Goal: Navigation & Orientation: Find specific page/section

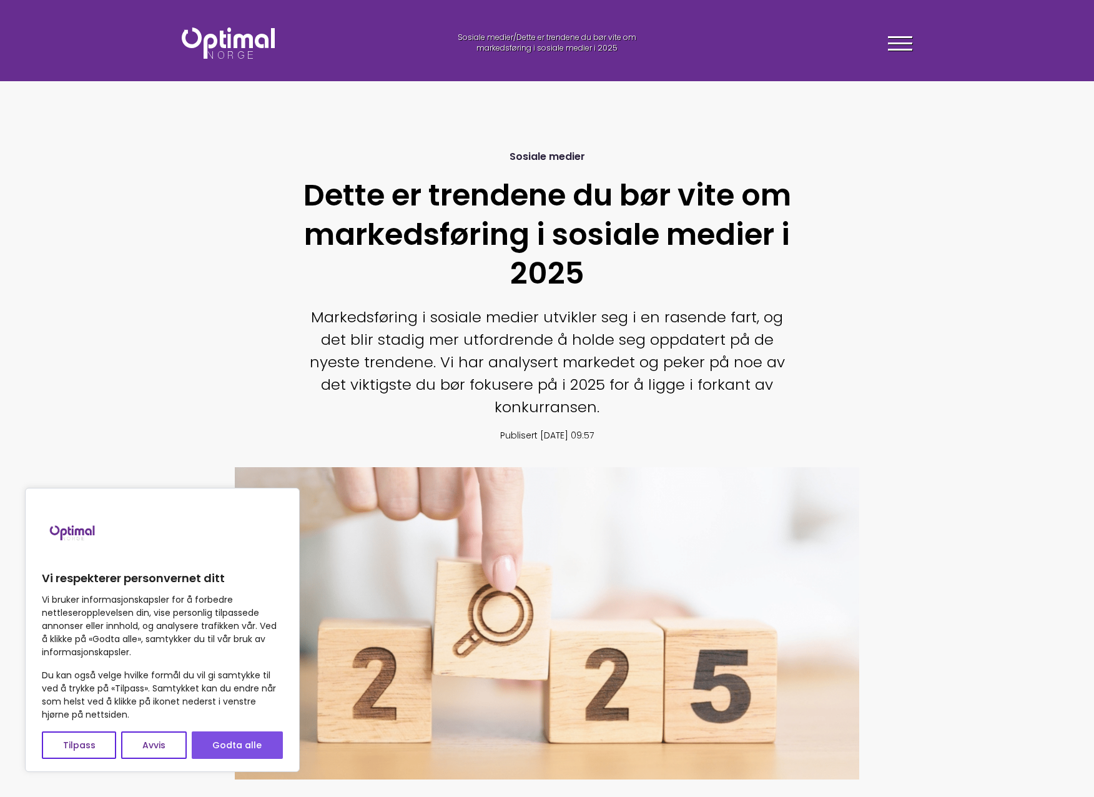
click at [246, 744] on button "Godta alle" at bounding box center [237, 744] width 91 height 27
checkbox input "true"
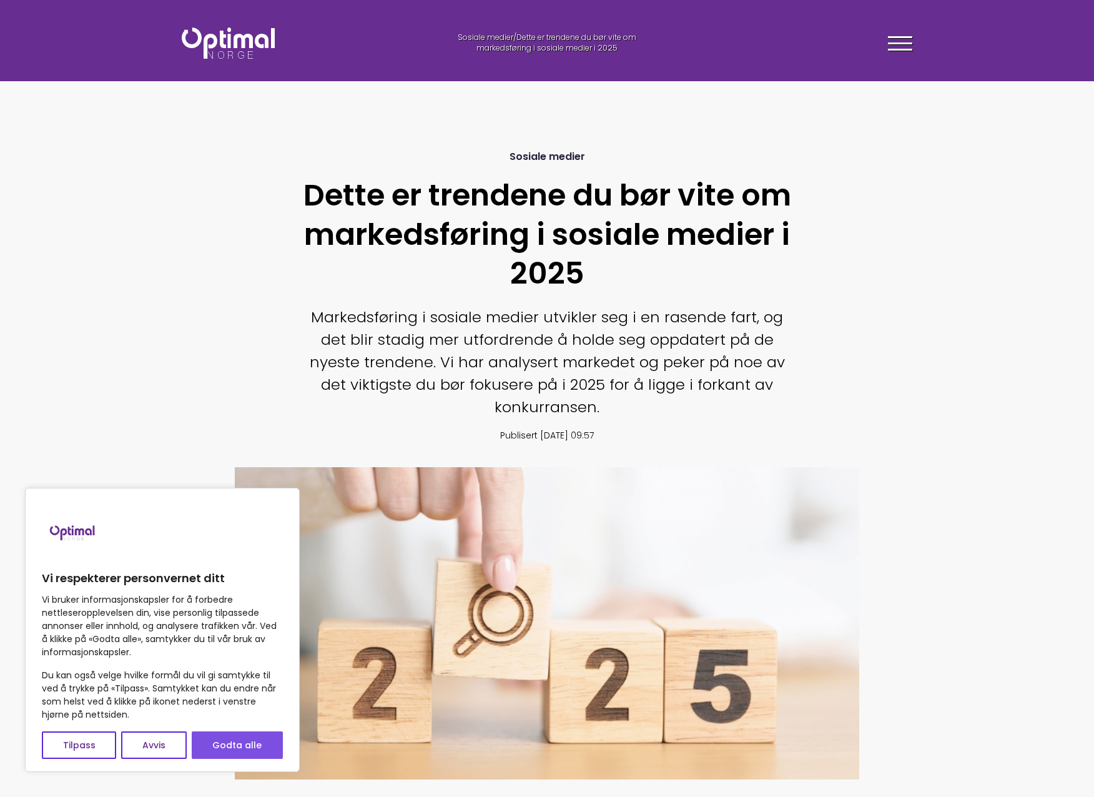
checkbox input "true"
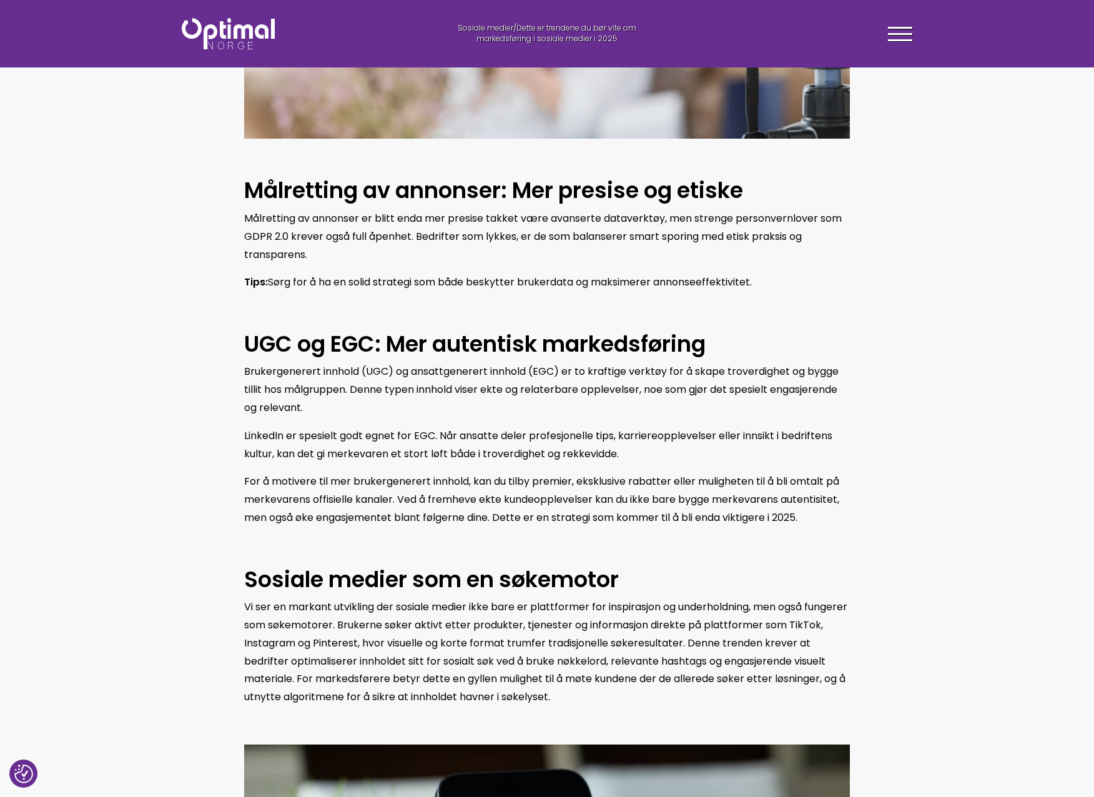
scroll to position [1561, 0]
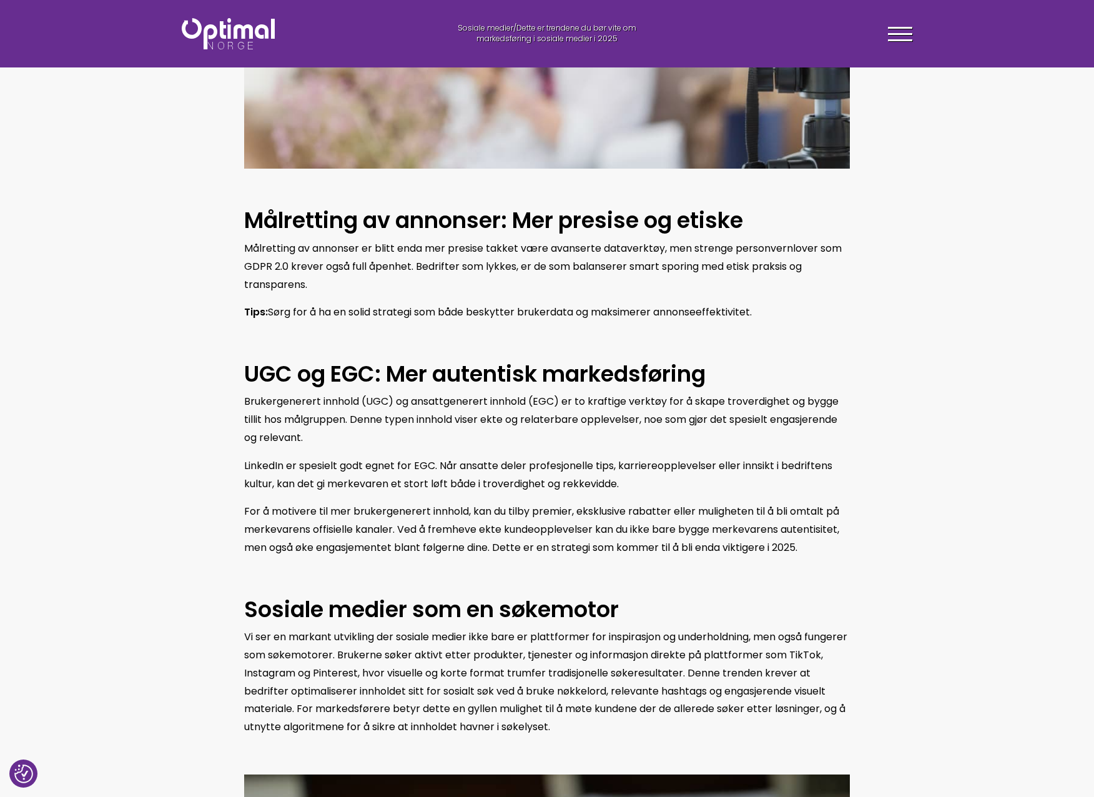
click at [214, 32] on img at bounding box center [228, 33] width 93 height 31
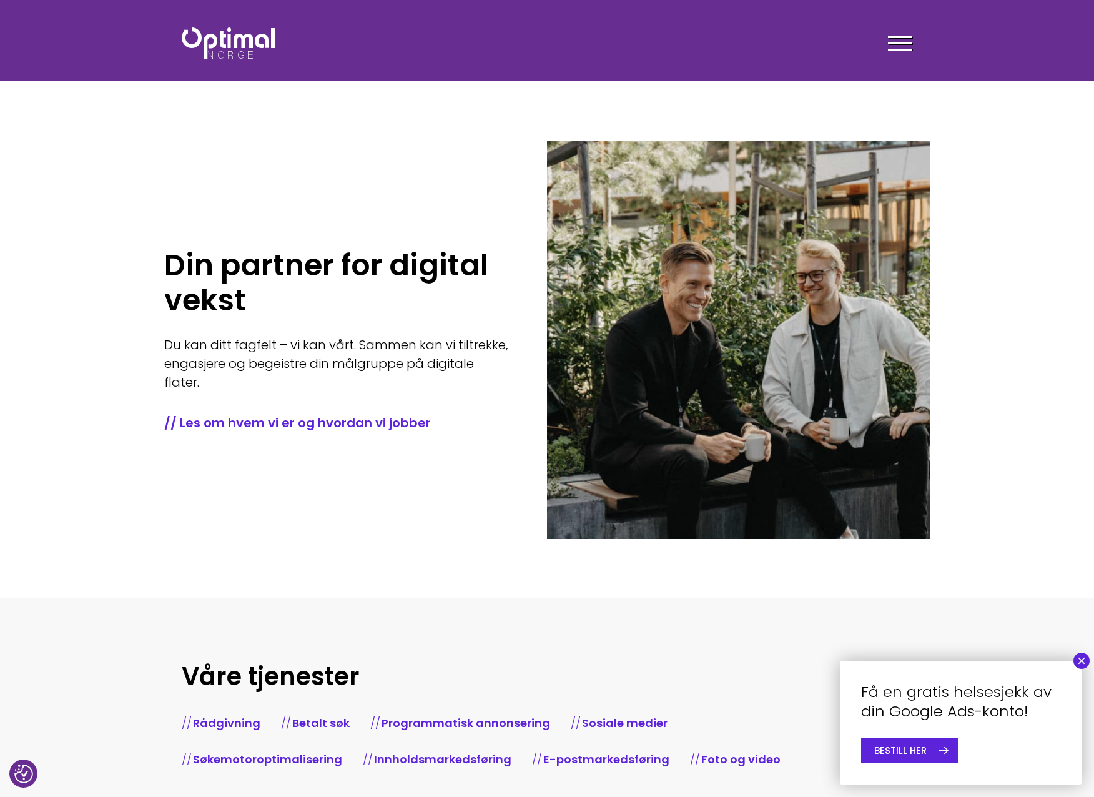
click at [1085, 663] on button "×" at bounding box center [1081, 661] width 16 height 16
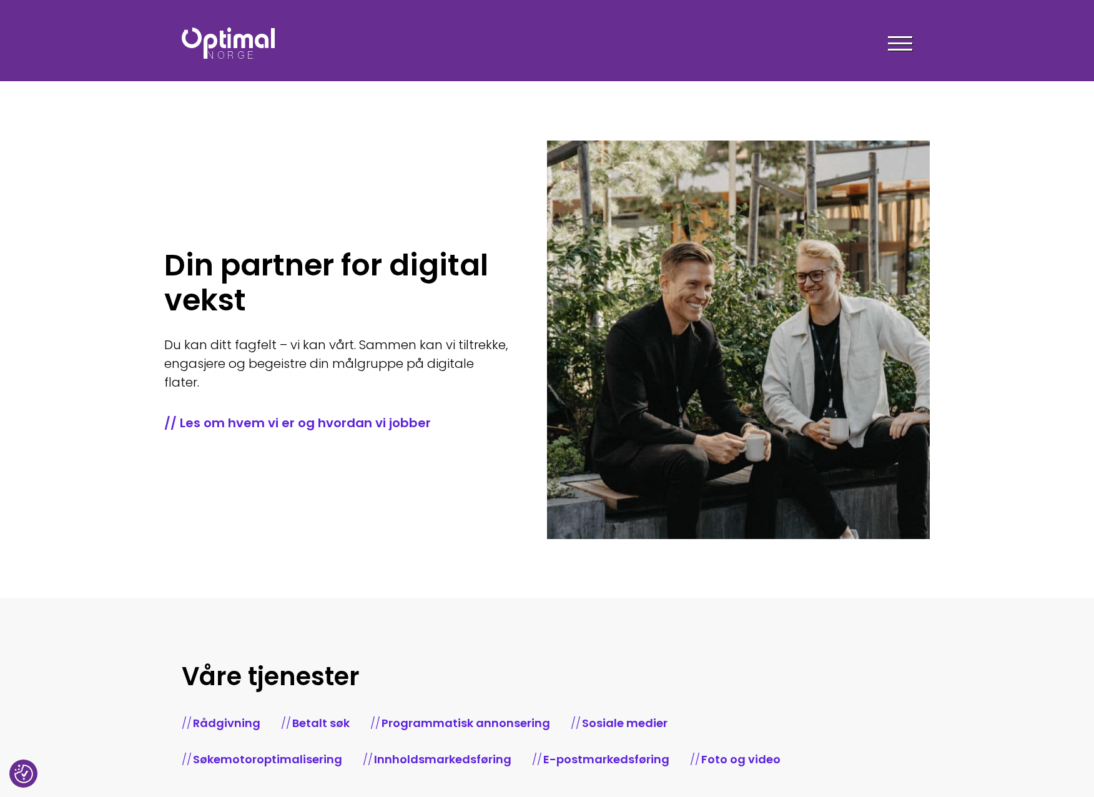
click at [910, 44] on span at bounding box center [900, 43] width 24 height 2
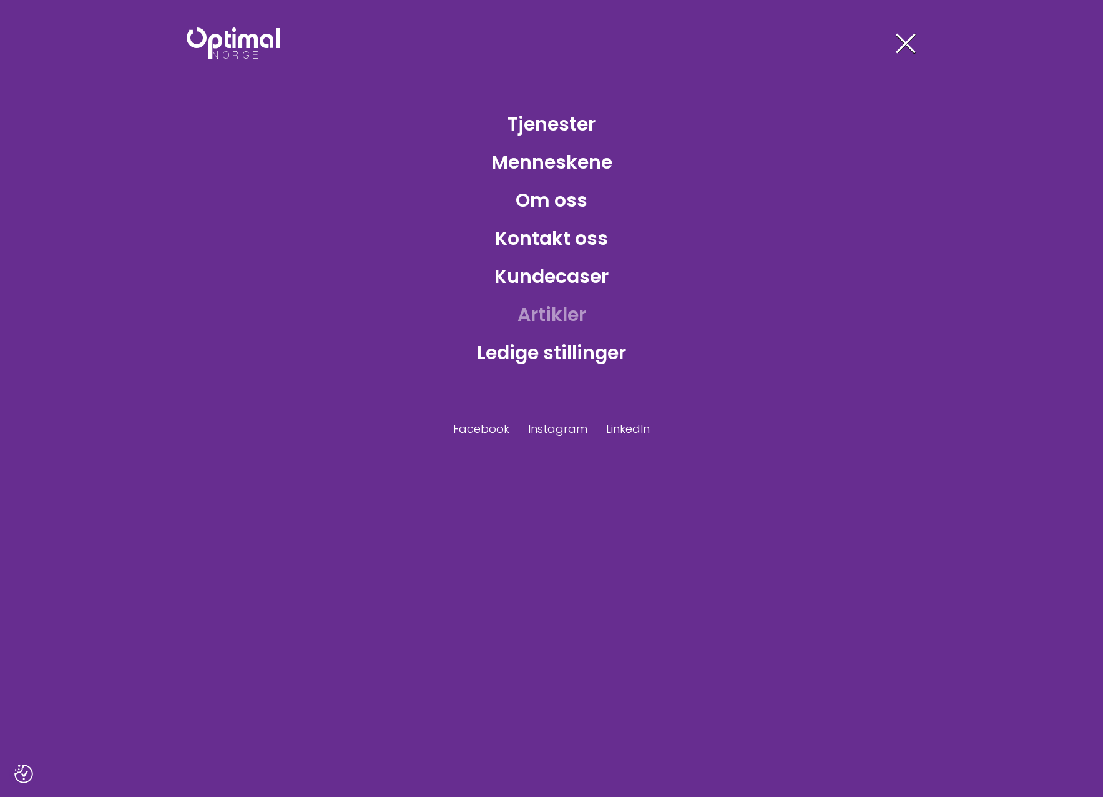
click at [561, 316] on link "Artikler" at bounding box center [552, 314] width 89 height 41
